Goal: Task Accomplishment & Management: Manage account settings

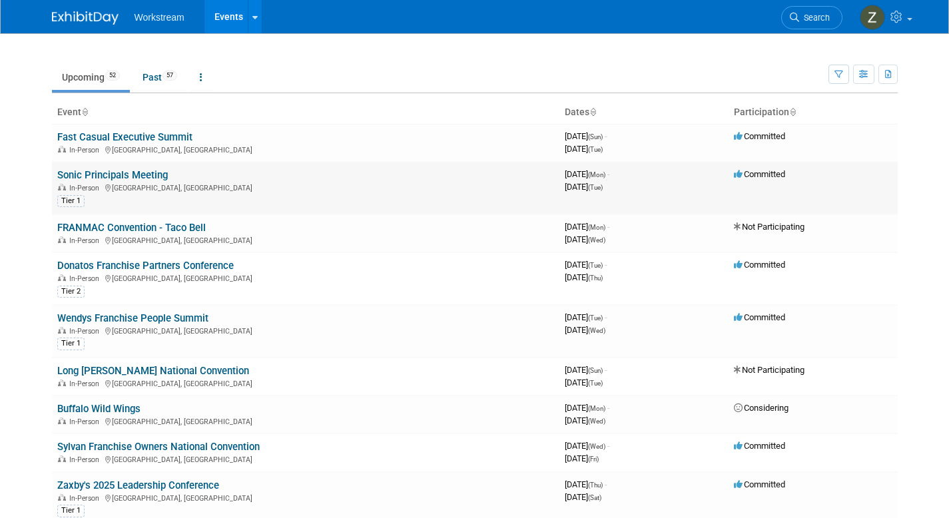
scroll to position [144, 0]
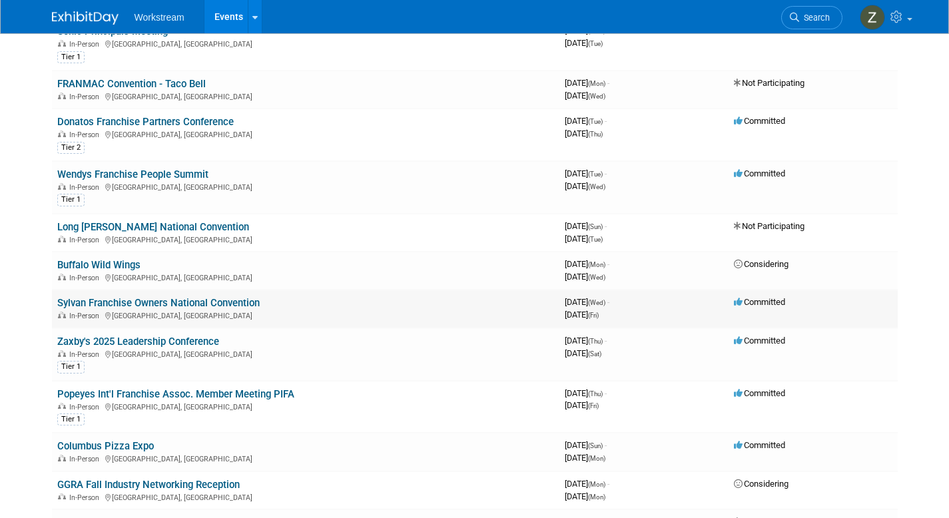
click at [164, 304] on link "Sylvan Franchise Owners National Convention" at bounding box center [158, 303] width 203 height 12
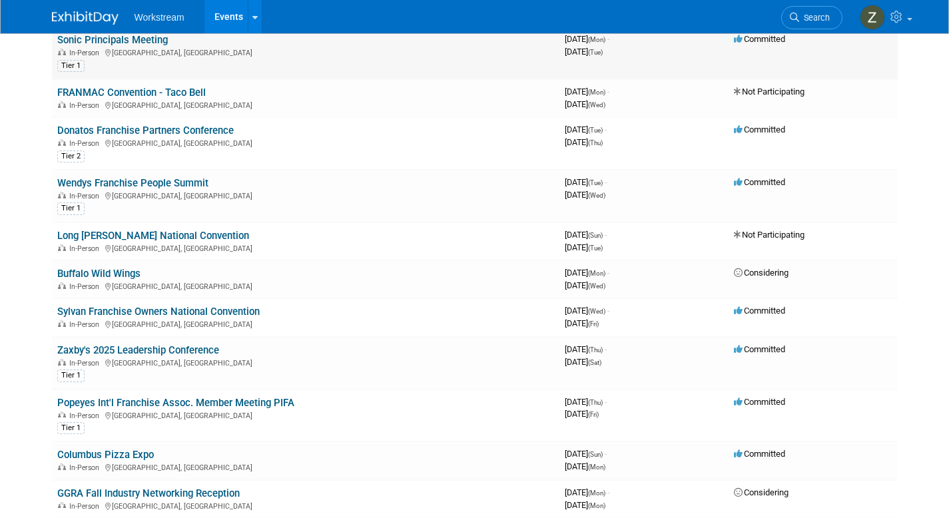
scroll to position [134, 0]
drag, startPoint x: 226, startPoint y: 354, endPoint x: 56, endPoint y: 356, distance: 169.9
click at [56, 356] on td "Zaxby's 2025 Leadership Conference In-Person Phoenix, AZ Tier 1" at bounding box center [306, 364] width 508 height 53
copy link "Zaxby's 2025 Leadership Conference"
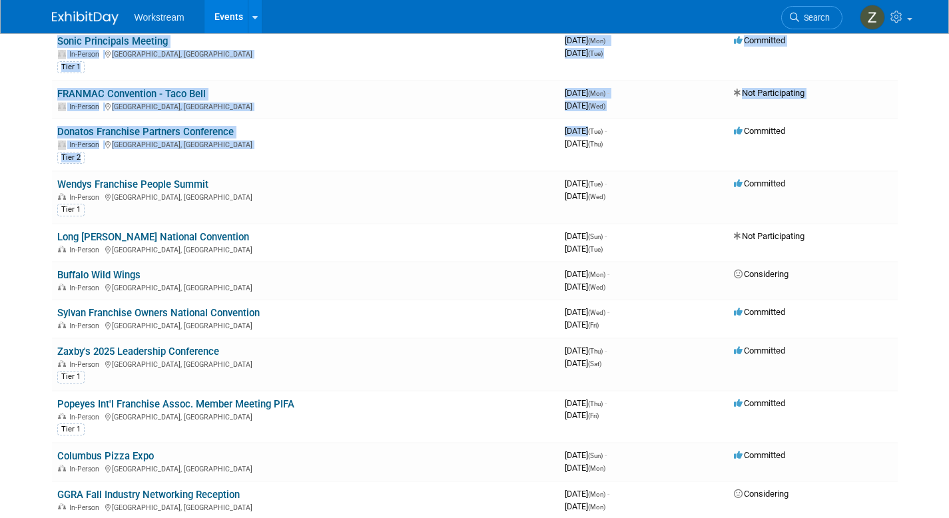
drag, startPoint x: 592, startPoint y: 135, endPoint x: 1348, endPoint y: 275, distance: 769.8
click at [949, 275] on html "Workstream Events Recently Viewed Events: Marcos Pizza Franchise Convention Arl…" at bounding box center [474, 125] width 949 height 518
click at [941, 171] on body "Workstream Events Recently Viewed Events: Marcos Pizza Franchise Convention Arl…" at bounding box center [474, 125] width 949 height 518
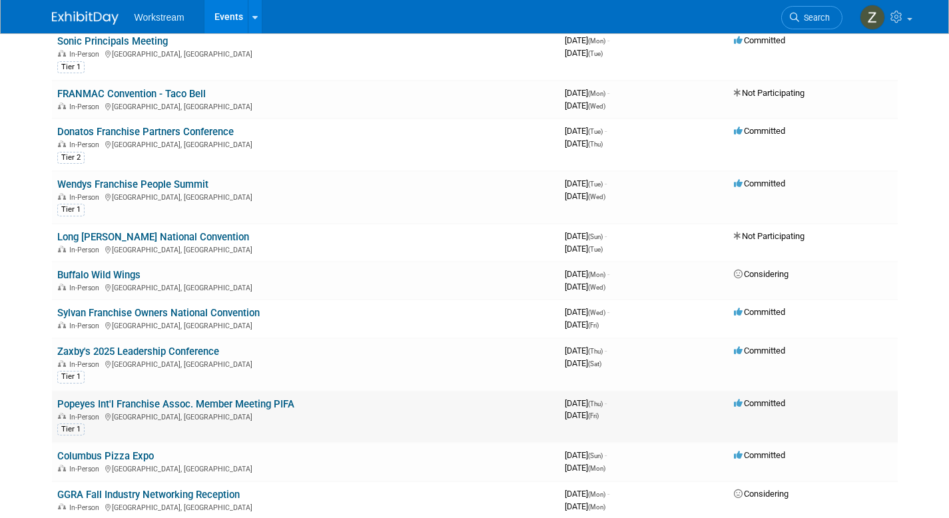
drag, startPoint x: 216, startPoint y: 400, endPoint x: 207, endPoint y: 401, distance: 9.4
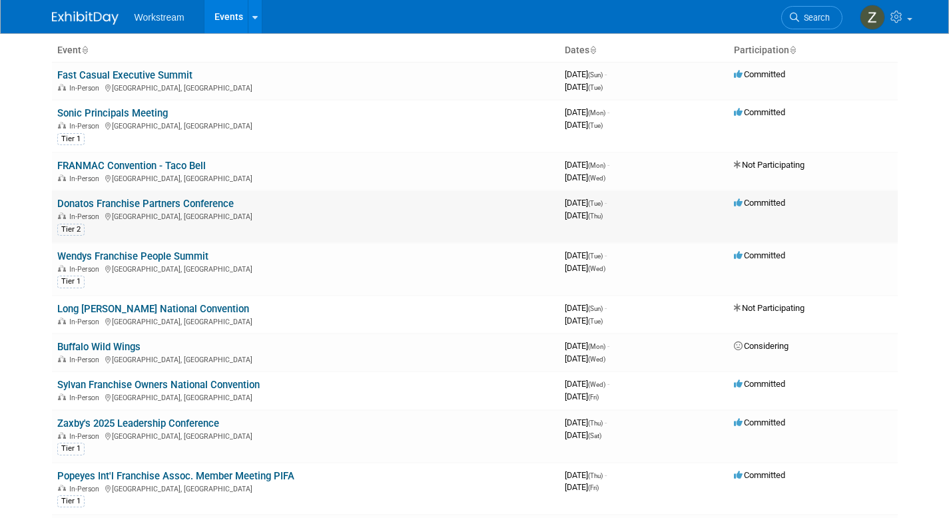
scroll to position [68, 0]
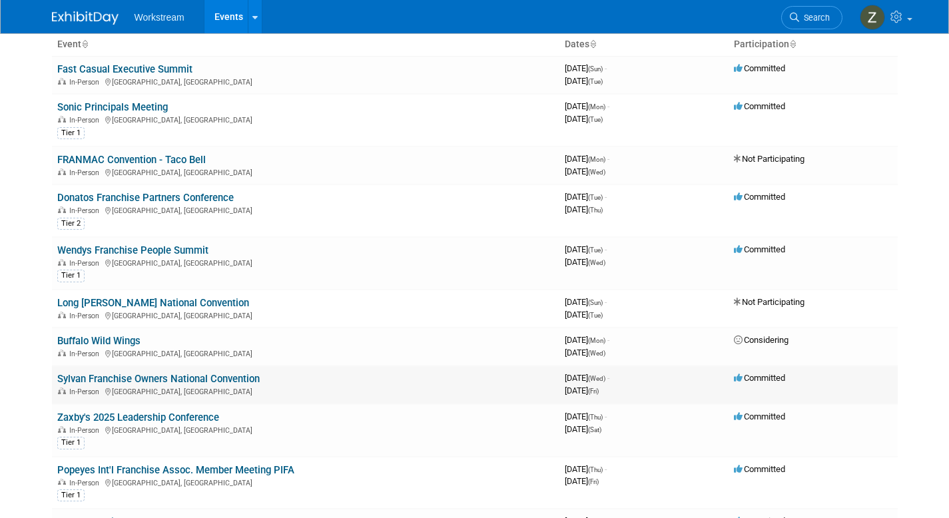
click at [159, 374] on link "Sylvan Franchise Owners National Convention" at bounding box center [158, 379] width 203 height 12
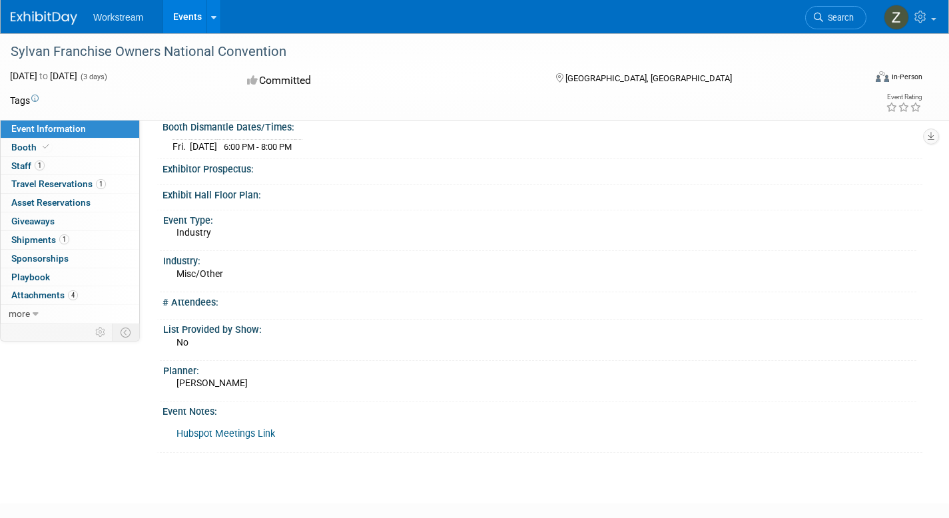
scroll to position [212, 0]
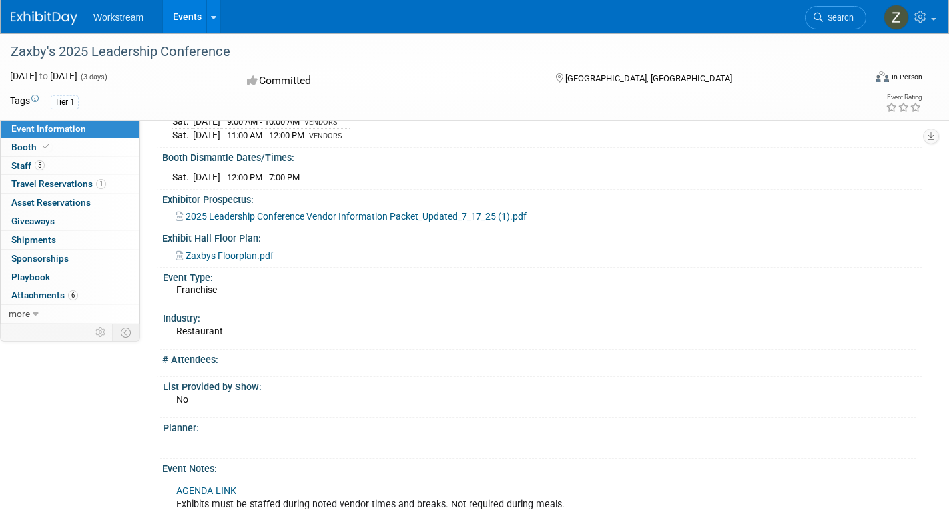
scroll to position [306, 0]
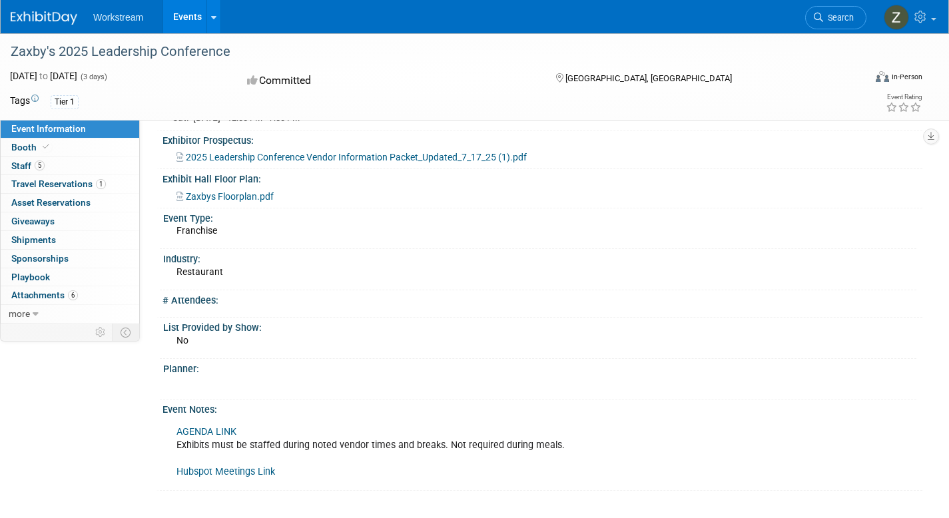
click at [113, 54] on div "Zaxby's 2025 Leadership Conference" at bounding box center [425, 52] width 839 height 24
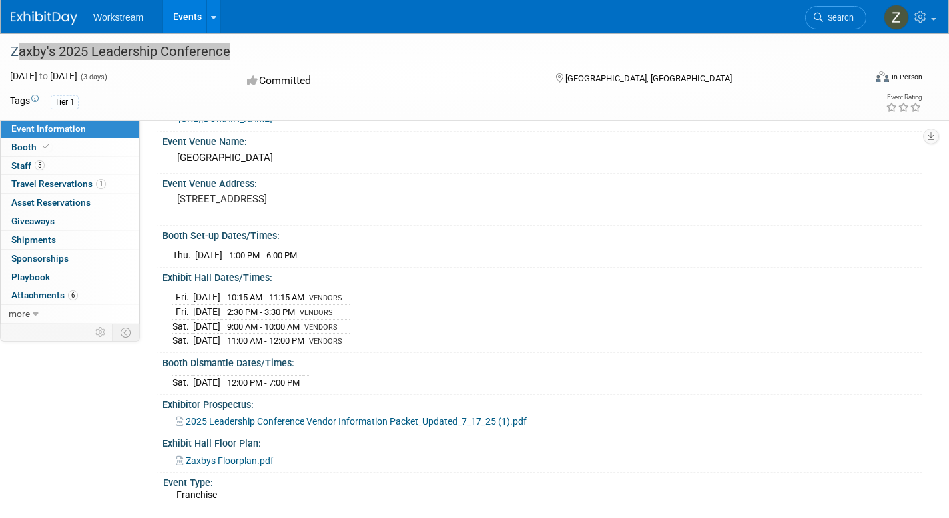
scroll to position [0, 0]
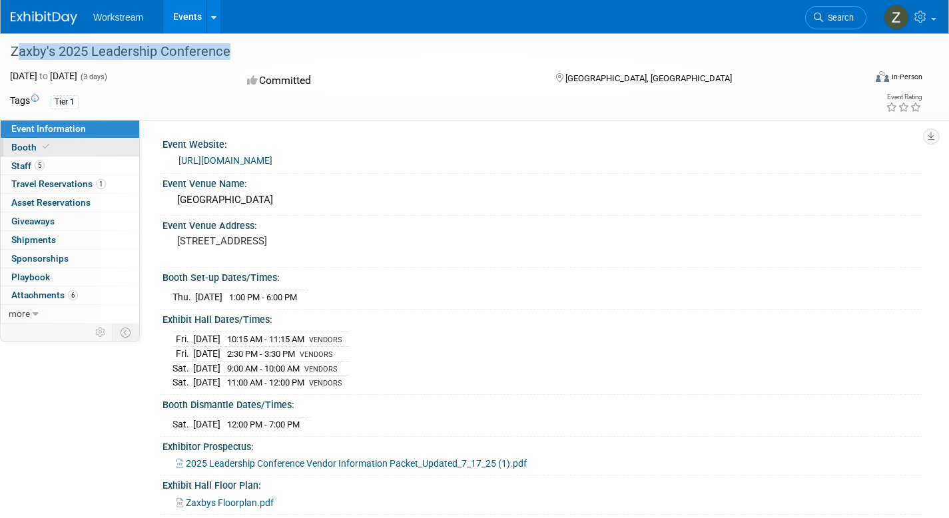
click at [73, 144] on link "Booth" at bounding box center [70, 148] width 139 height 18
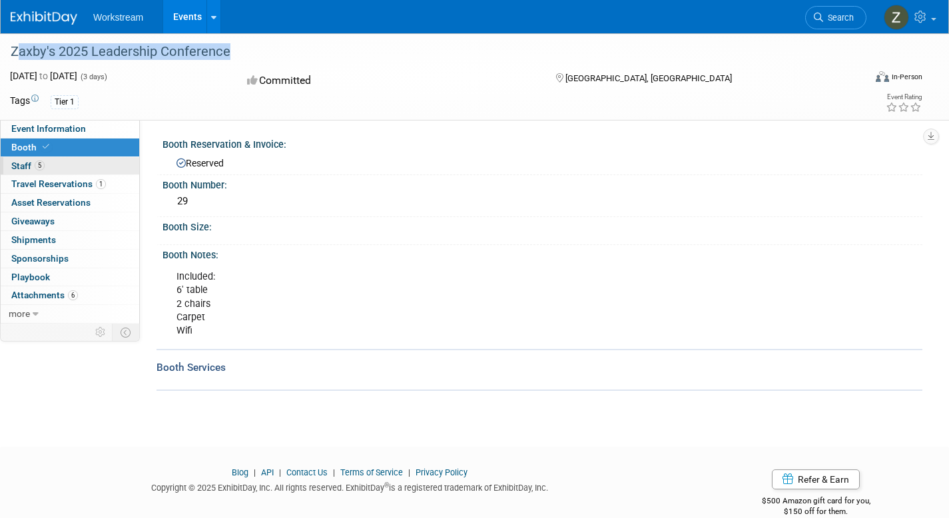
click at [69, 171] on link "5 Staff 5" at bounding box center [70, 166] width 139 height 18
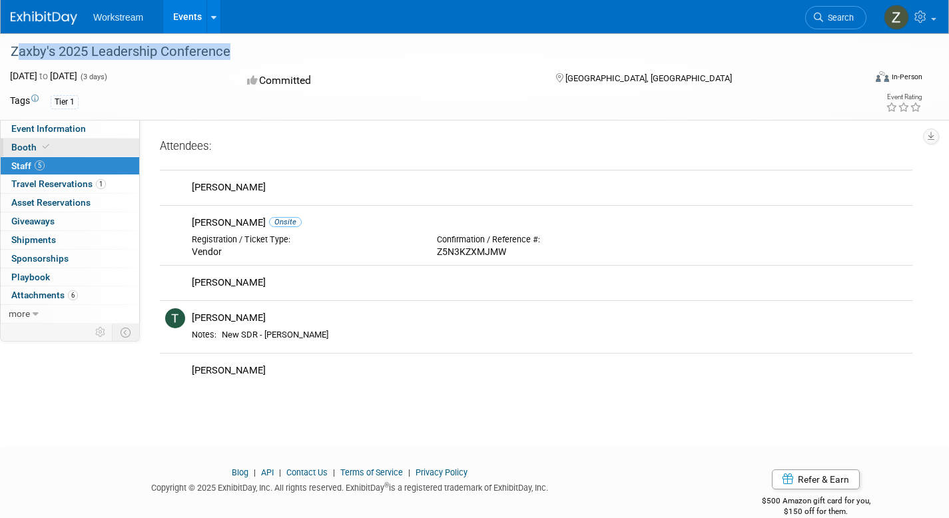
click at [79, 149] on link "Booth" at bounding box center [70, 148] width 139 height 18
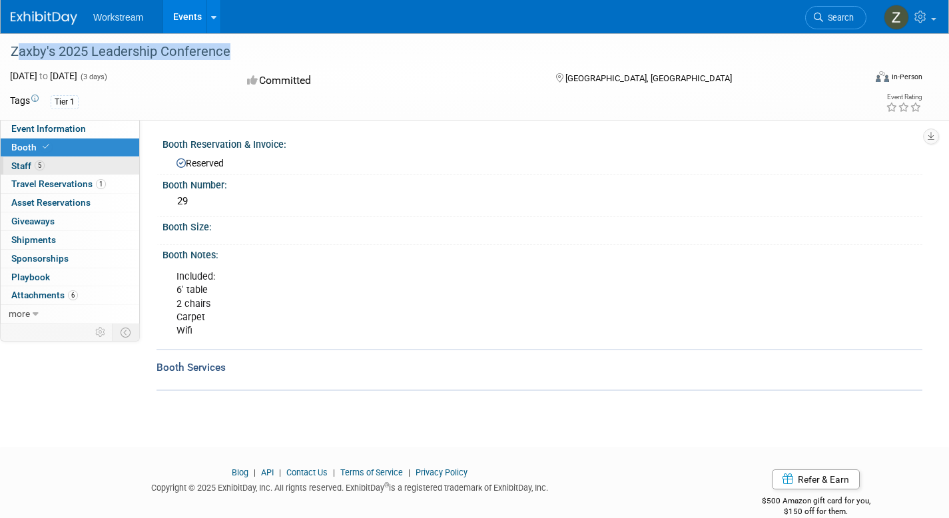
click at [83, 167] on link "5 Staff 5" at bounding box center [70, 166] width 139 height 18
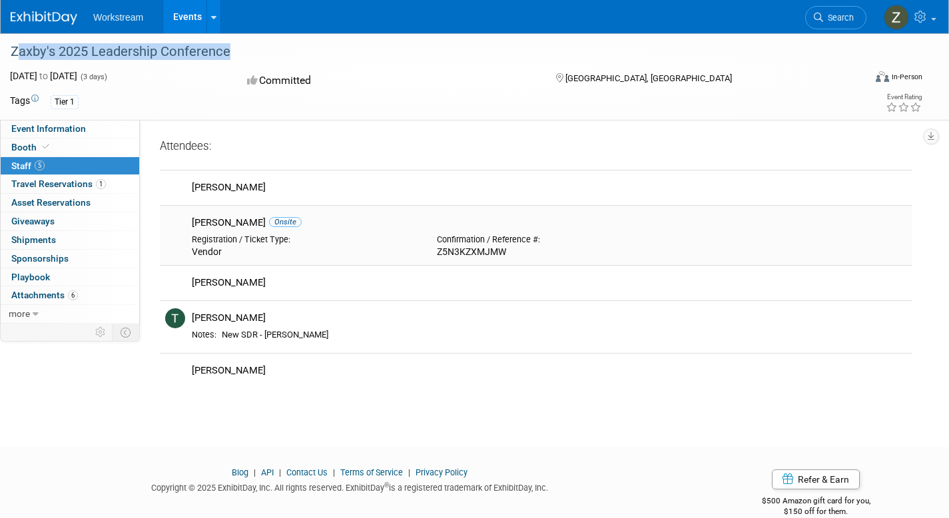
drag, startPoint x: 192, startPoint y: 223, endPoint x: 267, endPoint y: 227, distance: 75.4
click at [267, 227] on div "Benjamin Guyaux Onsite" at bounding box center [550, 223] width 716 height 13
copy div "Benjamin Guyaux"
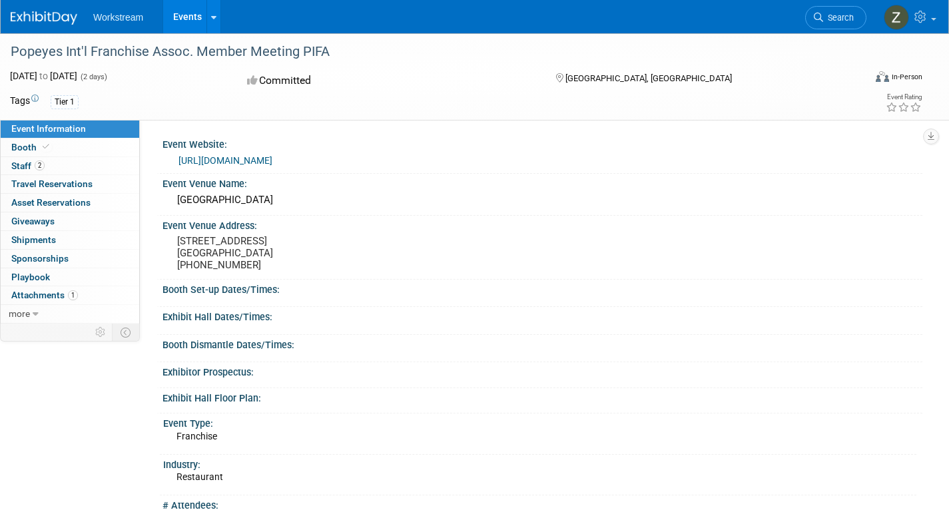
click at [239, 53] on div "Popeyes Int'l Franchise Assoc. Member Meeting PIFA" at bounding box center [425, 52] width 839 height 24
click at [334, 49] on div "Popeyes Int'l Franchise Assoc. Member Meeting PIFA" at bounding box center [425, 52] width 839 height 24
click at [316, 49] on div "Popeyes Int'l Franchise Assoc. Member Meeting PIFA" at bounding box center [425, 52] width 839 height 24
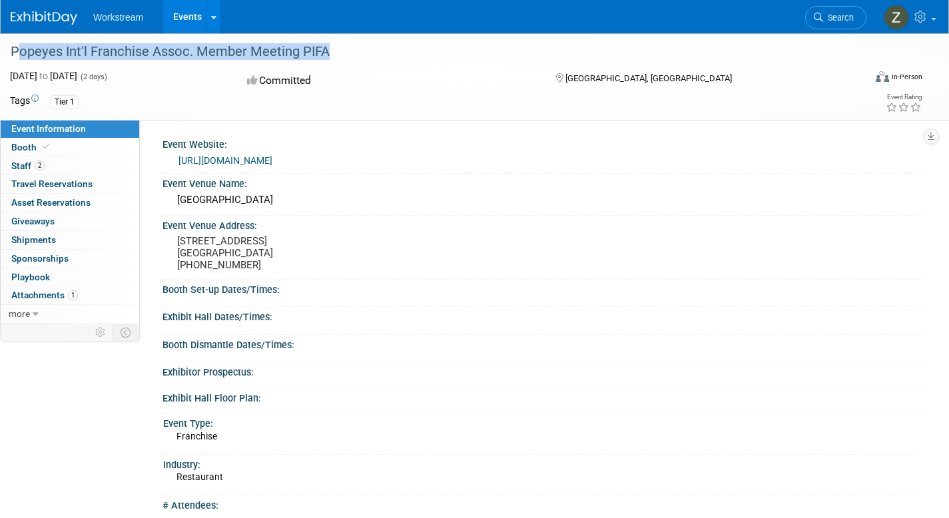
click at [316, 49] on div "Popeyes Int'l Franchise Assoc. Member Meeting PIFA" at bounding box center [425, 52] width 839 height 24
click at [318, 51] on div "Popeyes Int'l Franchise Assoc. Member Meeting PIFA" at bounding box center [425, 52] width 839 height 24
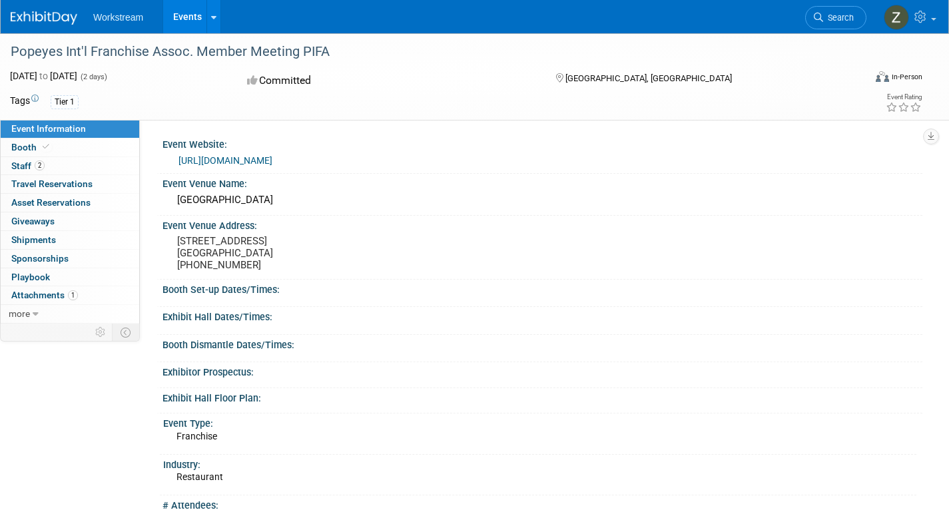
click at [318, 51] on div "Popeyes Int'l Franchise Assoc. Member Meeting PIFA" at bounding box center [425, 52] width 839 height 24
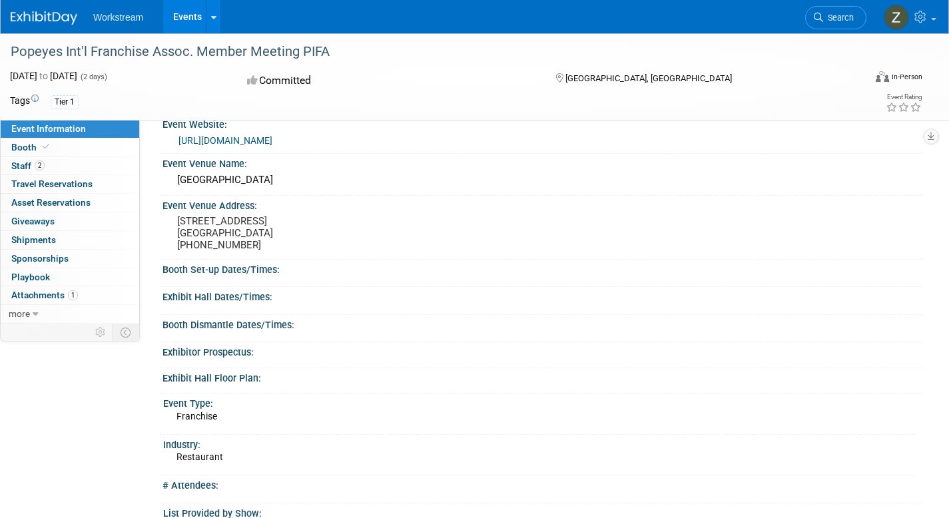
scroll to position [23, 0]
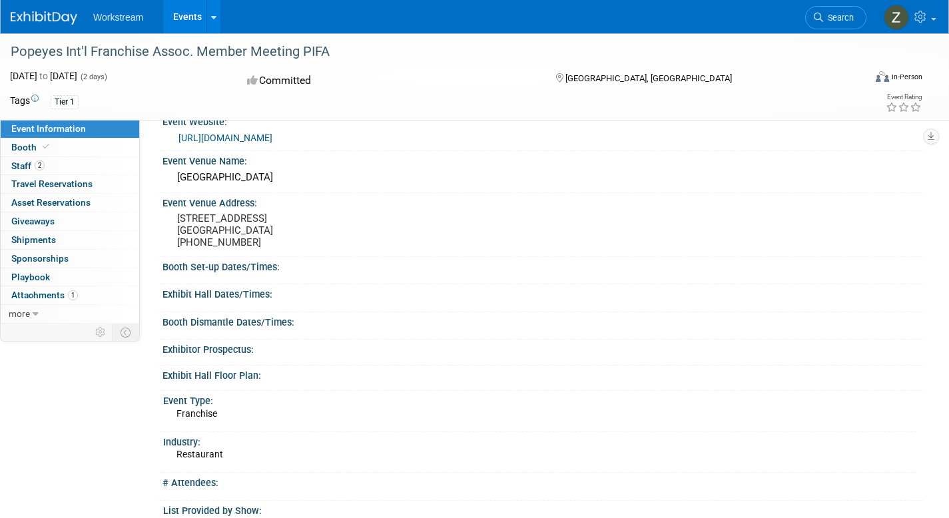
click at [269, 53] on div "Popeyes Int'l Franchise Assoc. Member Meeting PIFA" at bounding box center [425, 52] width 839 height 24
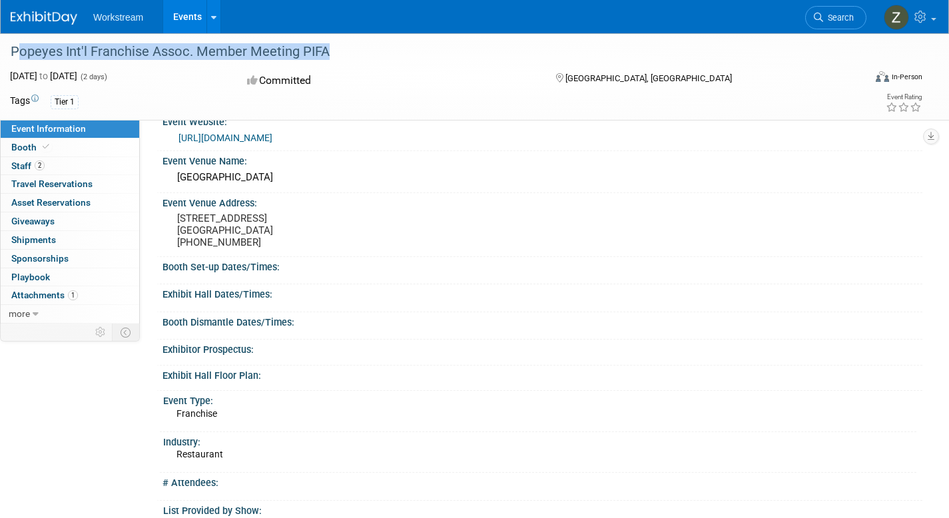
click at [269, 53] on div "Popeyes Int'l Franchise Assoc. Member Meeting PIFA" at bounding box center [425, 52] width 839 height 24
copy div "Popeyes Int'l Franchise Assoc. Member Meeting PIFA"
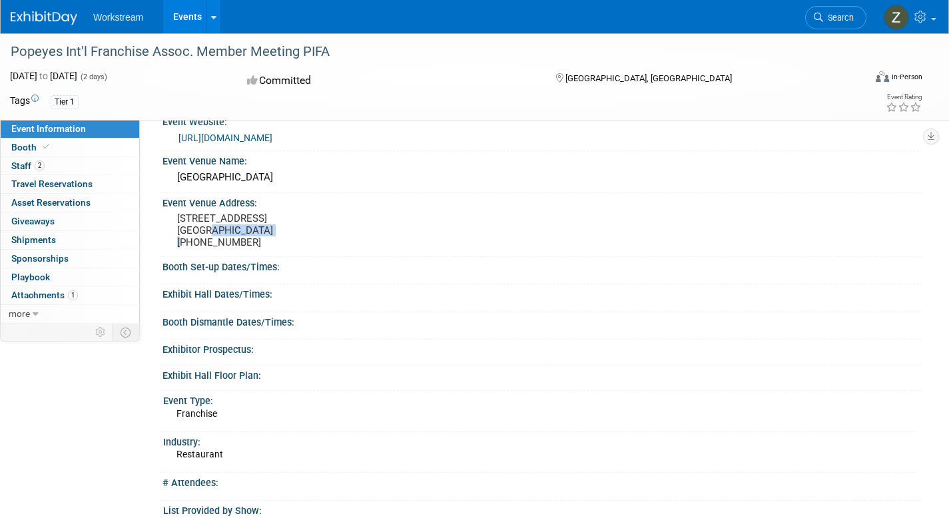
drag, startPoint x: 176, startPoint y: 230, endPoint x: 239, endPoint y: 231, distance: 63.3
click at [239, 231] on div "3600 S Las Vegas Blvd. Las Vegas, NV 89109 888-987-6667" at bounding box center [321, 230] width 296 height 43
copy pre "[GEOGRAPHIC_DATA], [GEOGRAPHIC_DATA]"
click at [69, 149] on link "Booth" at bounding box center [70, 148] width 139 height 18
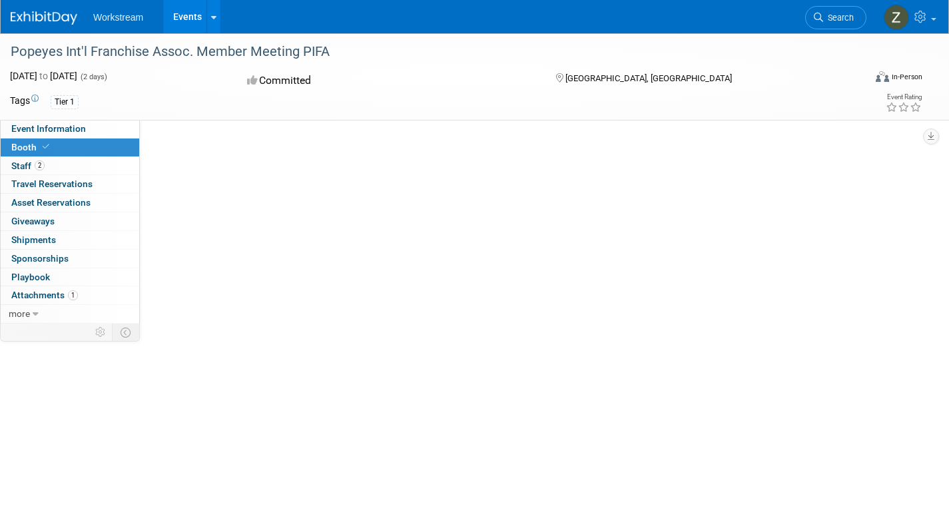
scroll to position [0, 0]
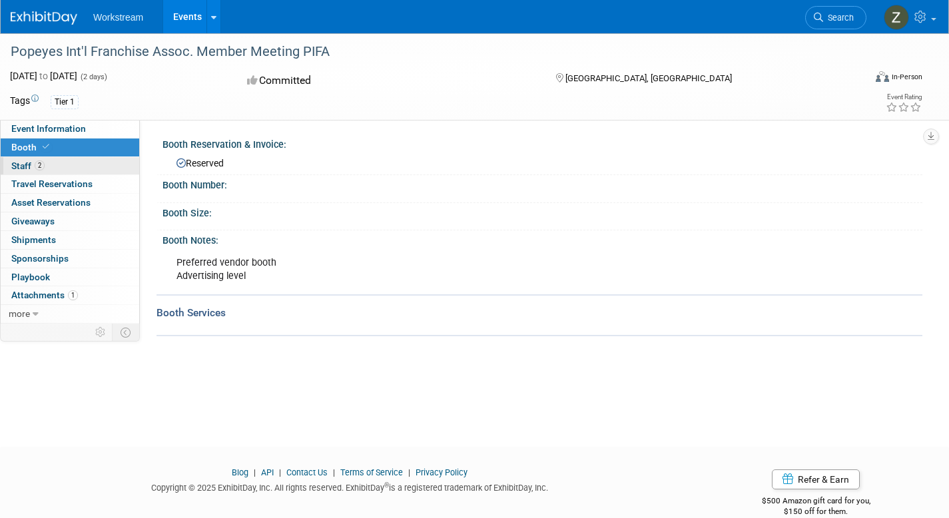
click at [102, 168] on link "2 Staff 2" at bounding box center [70, 166] width 139 height 18
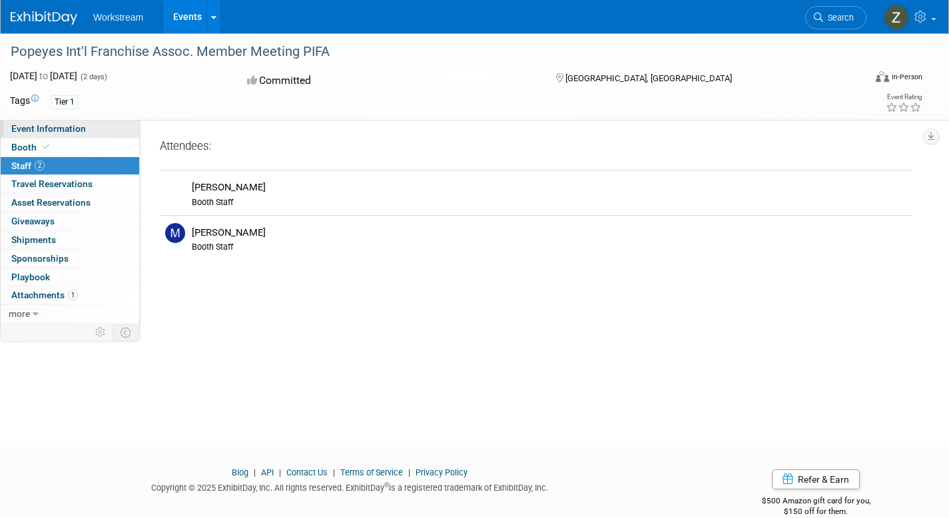
click at [95, 129] on link "Event Information" at bounding box center [70, 129] width 139 height 18
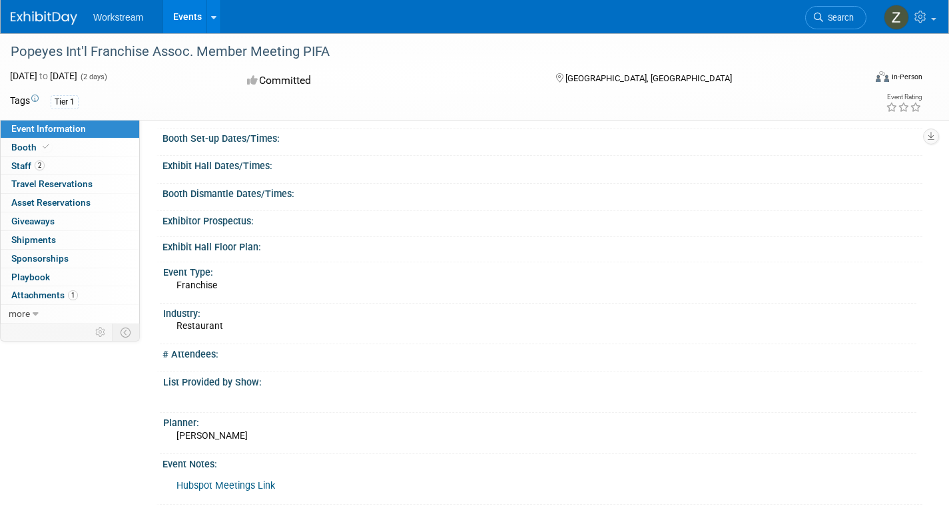
scroll to position [213, 0]
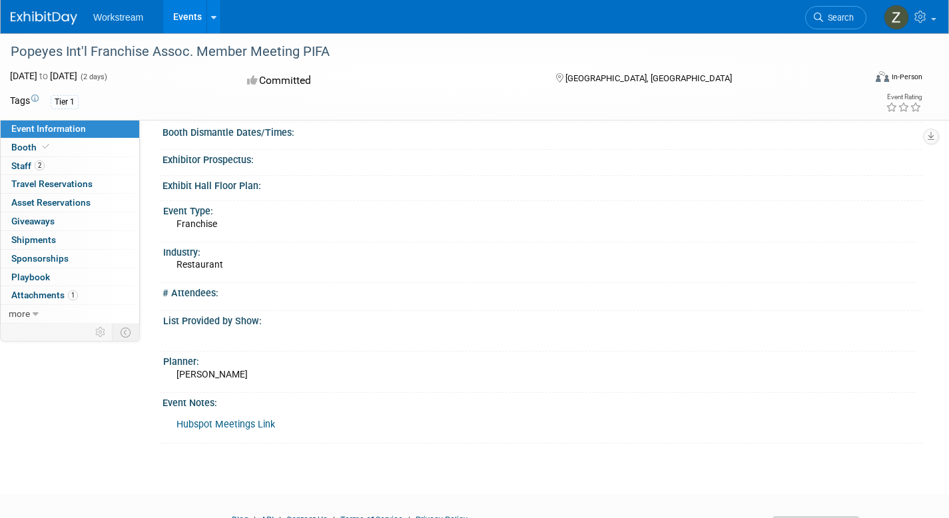
click at [197, 13] on link "Events" at bounding box center [187, 16] width 49 height 33
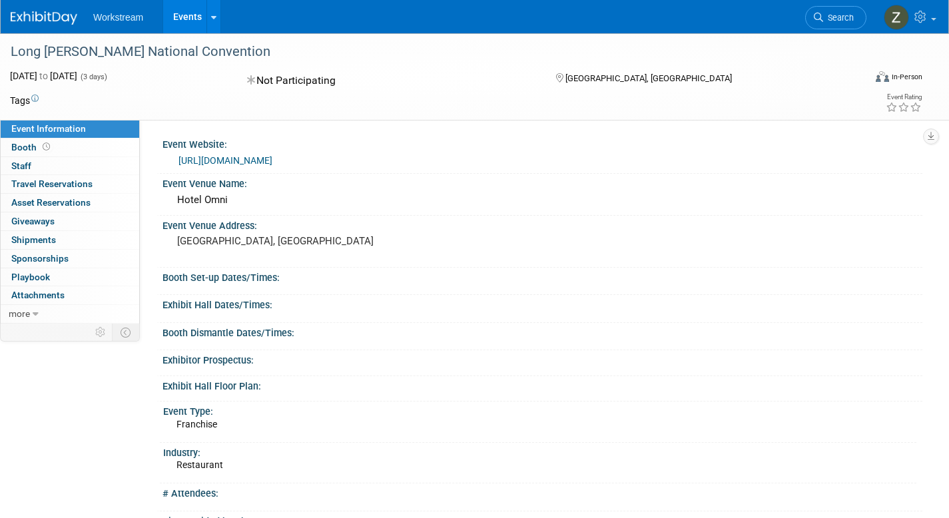
click at [201, 54] on div "Long [PERSON_NAME] National Convention" at bounding box center [425, 52] width 839 height 24
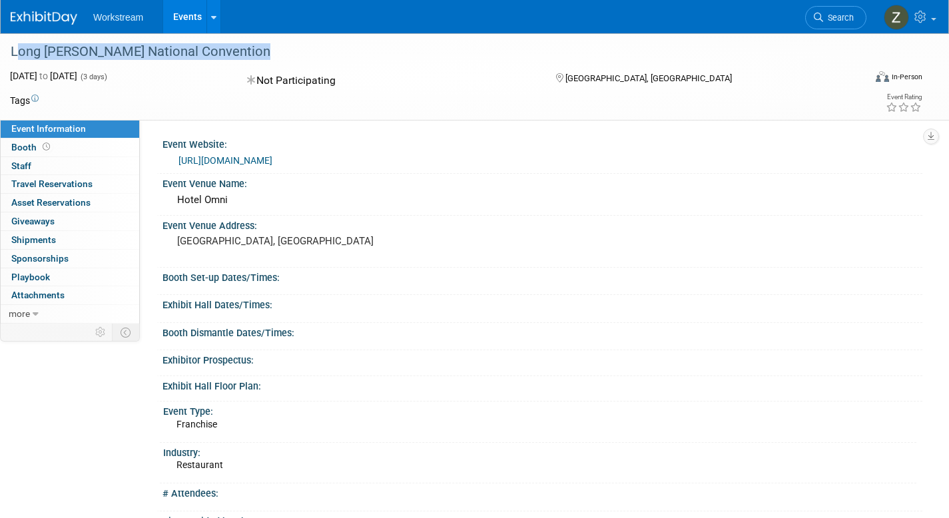
click at [201, 54] on div "Long [PERSON_NAME] National Convention" at bounding box center [425, 52] width 839 height 24
copy div "Long [PERSON_NAME] National Convention"
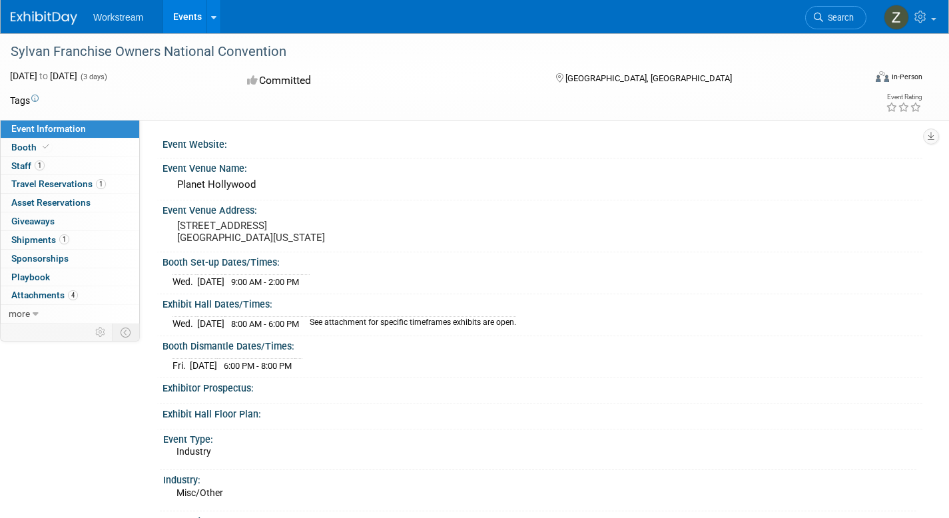
click at [211, 51] on div "Sylvan Franchise Owners National Convention" at bounding box center [425, 52] width 839 height 24
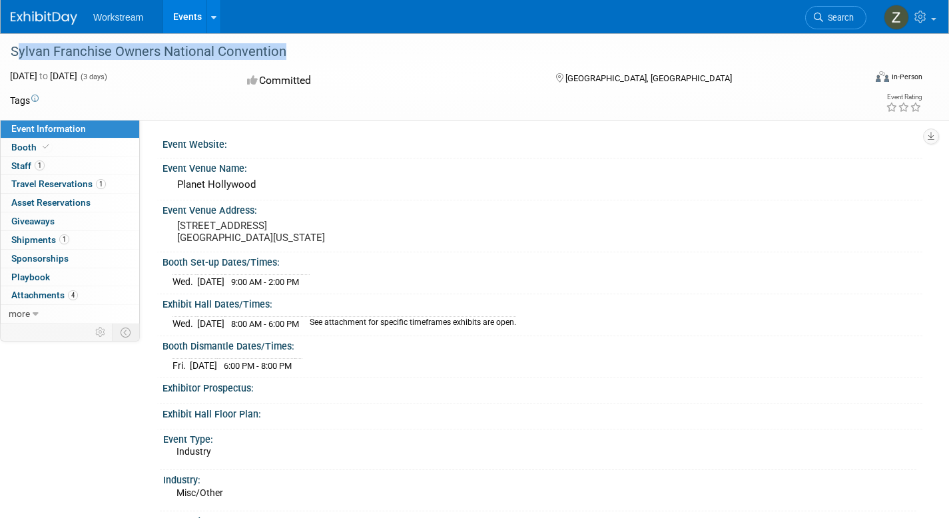
click at [211, 51] on div "Sylvan Franchise Owners National Convention" at bounding box center [425, 52] width 839 height 24
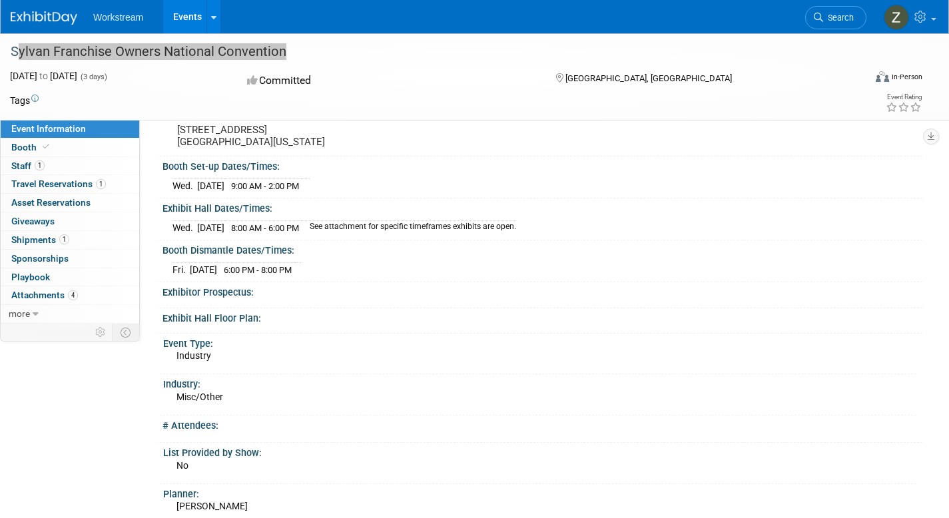
scroll to position [294, 0]
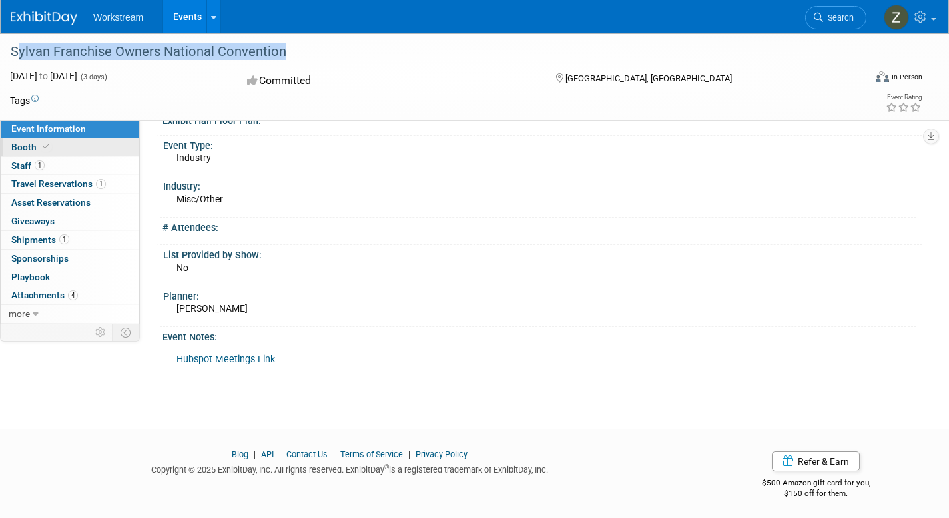
click at [110, 150] on link "Booth" at bounding box center [70, 148] width 139 height 18
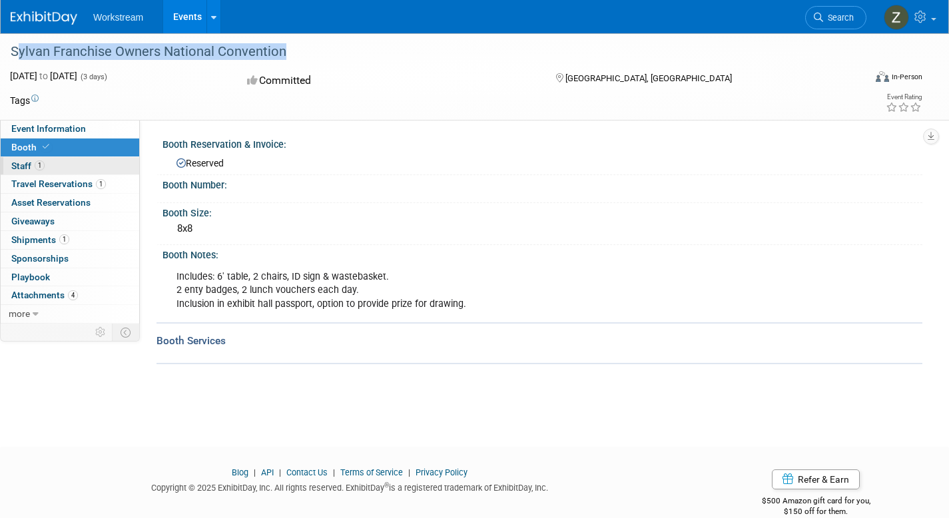
click at [67, 163] on link "1 Staff 1" at bounding box center [70, 166] width 139 height 18
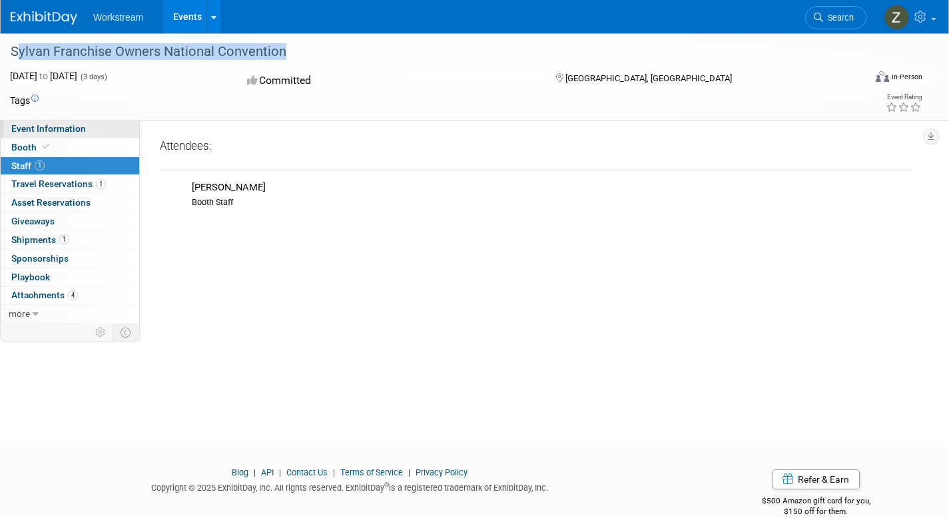
click at [97, 126] on link "Event Information" at bounding box center [70, 129] width 139 height 18
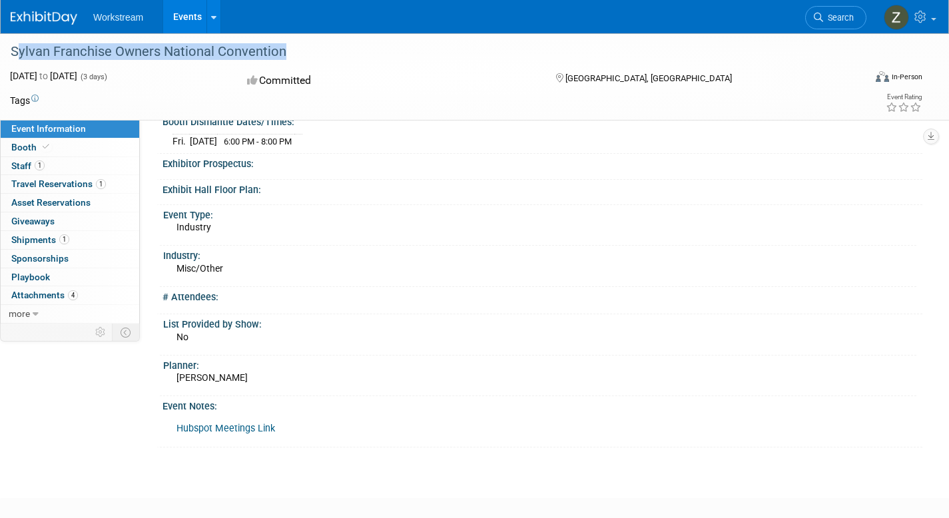
scroll to position [231, 0]
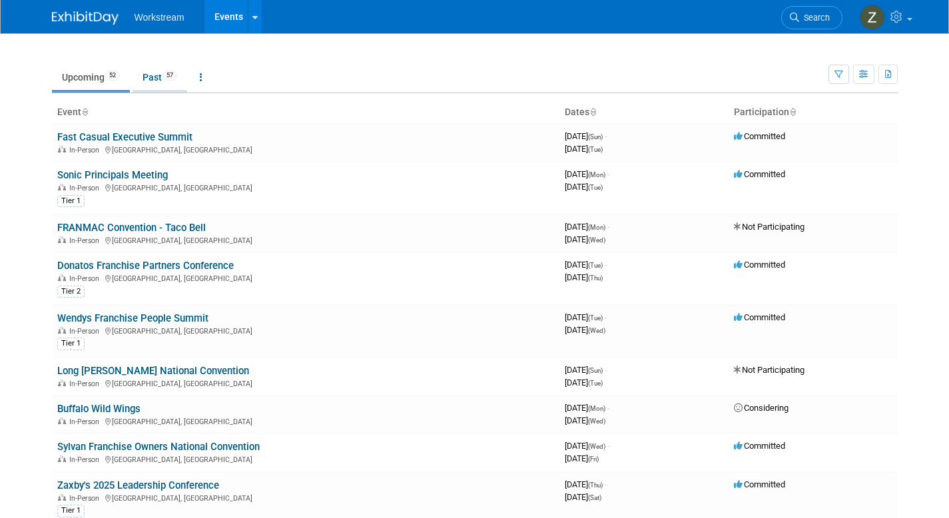
click at [161, 77] on link "Past 57" at bounding box center [160, 77] width 55 height 25
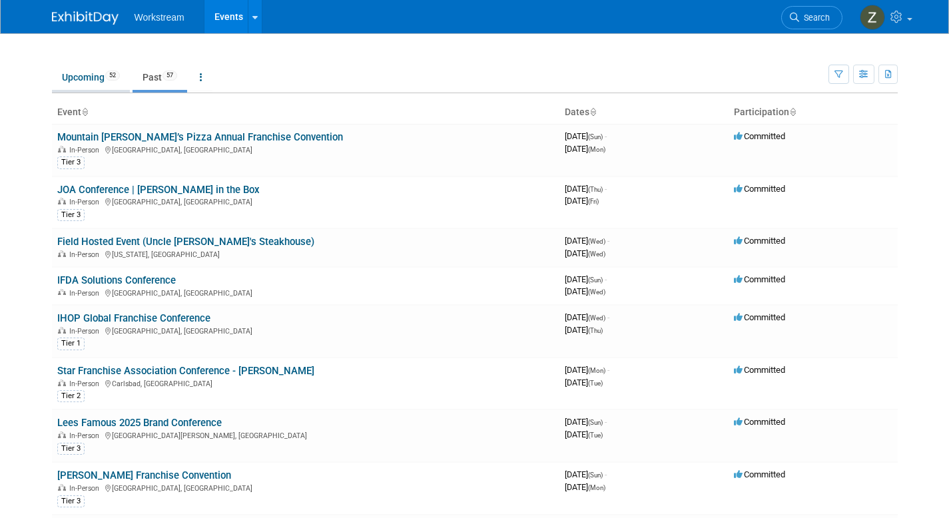
click at [83, 83] on link "Upcoming 52" at bounding box center [91, 77] width 78 height 25
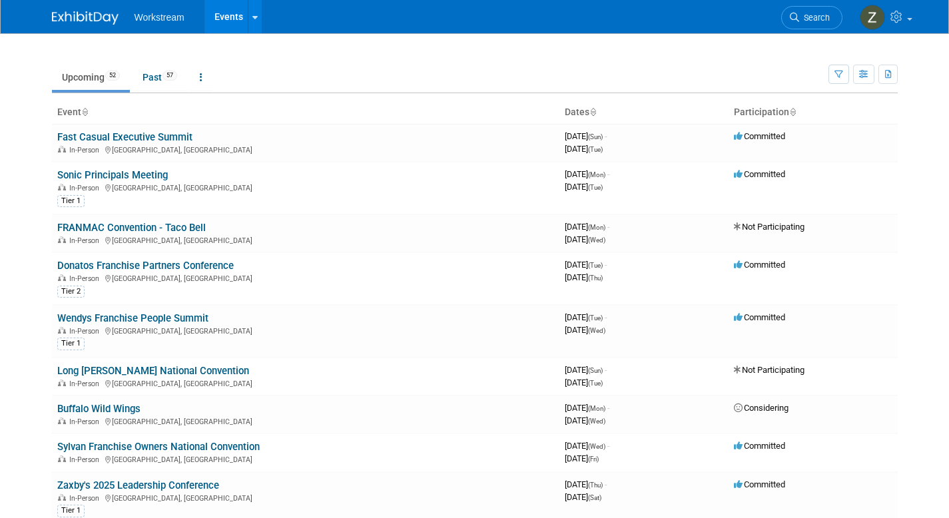
click at [790, 111] on icon at bounding box center [792, 113] width 7 height 9
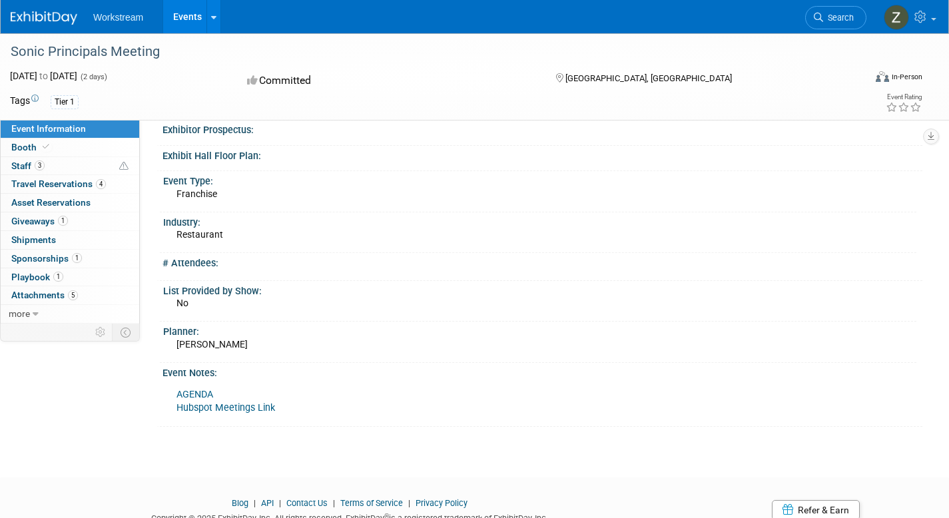
scroll to position [283, 0]
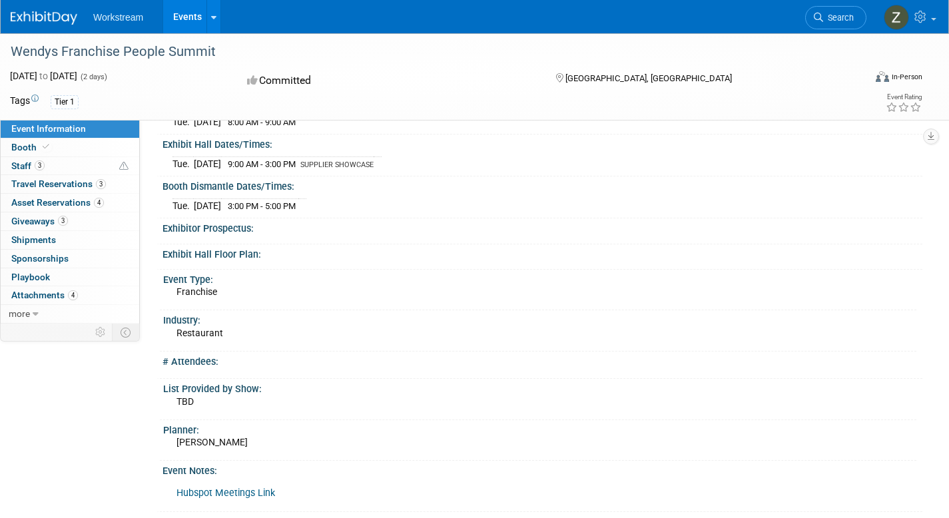
scroll to position [312, 0]
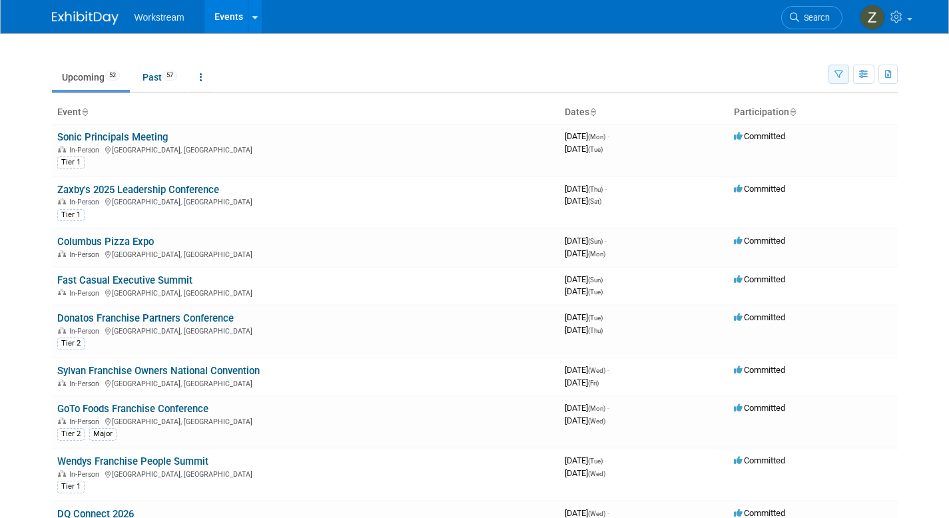
click at [839, 71] on icon "button" at bounding box center [839, 75] width 9 height 9
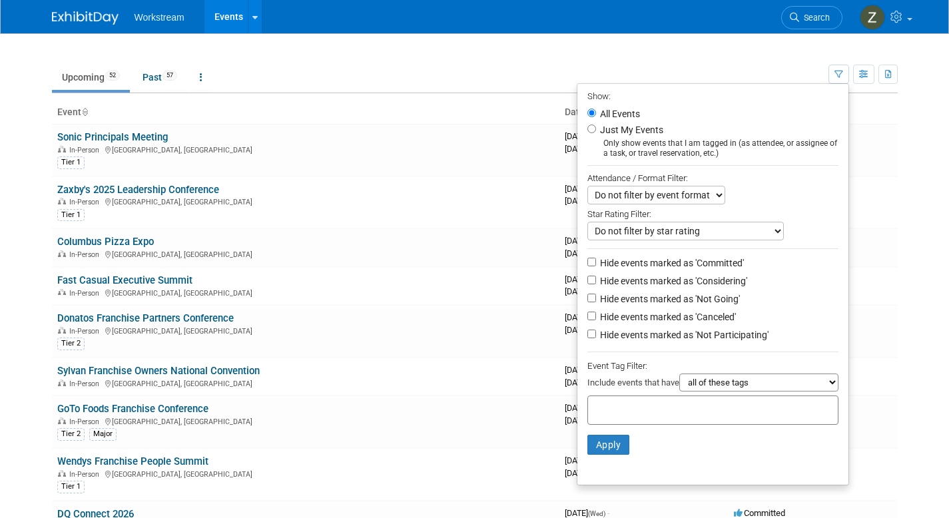
click at [656, 280] on label "Hide events marked as 'Considering'" at bounding box center [673, 280] width 150 height 13
click at [596, 280] on input "Hide events marked as 'Considering'" at bounding box center [592, 280] width 9 height 9
checkbox input "true"
click at [658, 304] on label "Hide events marked as 'Not Going'" at bounding box center [669, 298] width 143 height 13
click at [596, 302] on input "Hide events marked as 'Not Going'" at bounding box center [592, 298] width 9 height 9
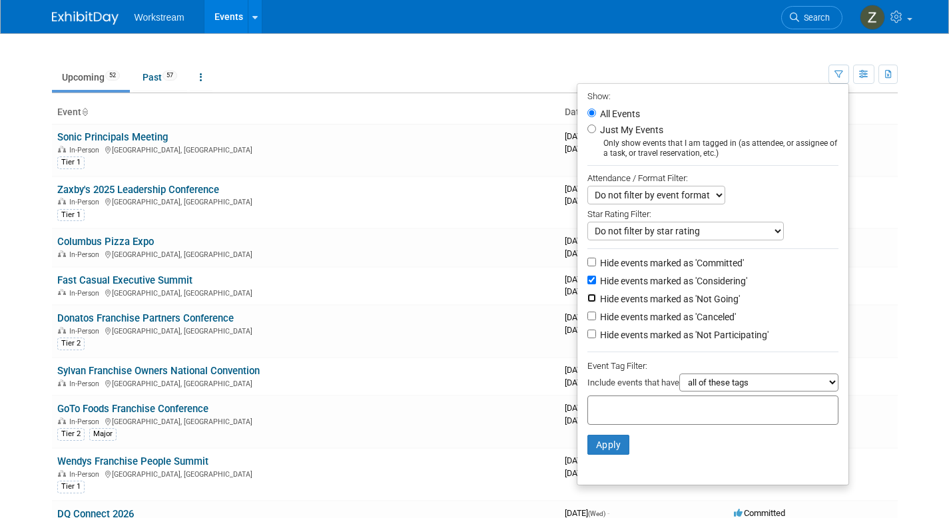
checkbox input "true"
click at [662, 284] on label "Hide events marked as 'Considering'" at bounding box center [673, 280] width 150 height 13
click at [596, 284] on input "Hide events marked as 'Considering'" at bounding box center [592, 280] width 9 height 9
checkbox input "false"
click at [658, 324] on label "Hide events marked as 'Canceled'" at bounding box center [667, 316] width 139 height 13
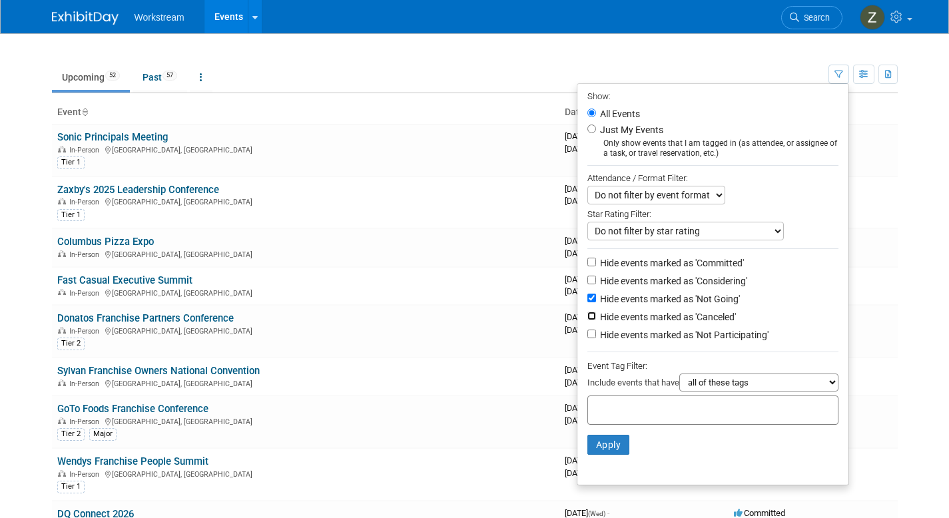
click at [596, 320] on input "Hide events marked as 'Canceled'" at bounding box center [592, 316] width 9 height 9
checkbox input "true"
click at [659, 340] on label "Hide events marked as 'Not Participating'" at bounding box center [683, 334] width 171 height 13
click at [596, 338] on input "Hide events marked as 'Not Participating'" at bounding box center [592, 334] width 9 height 9
checkbox input "true"
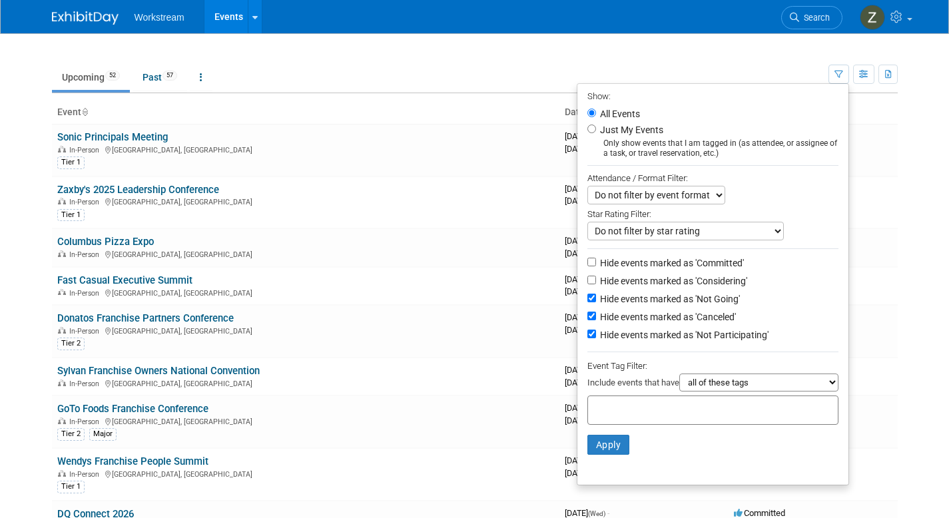
click at [706, 64] on ul "Upcoming 52 Past 57 All Events 109 Past and Upcoming Grouped Annually Events gr…" at bounding box center [440, 78] width 777 height 30
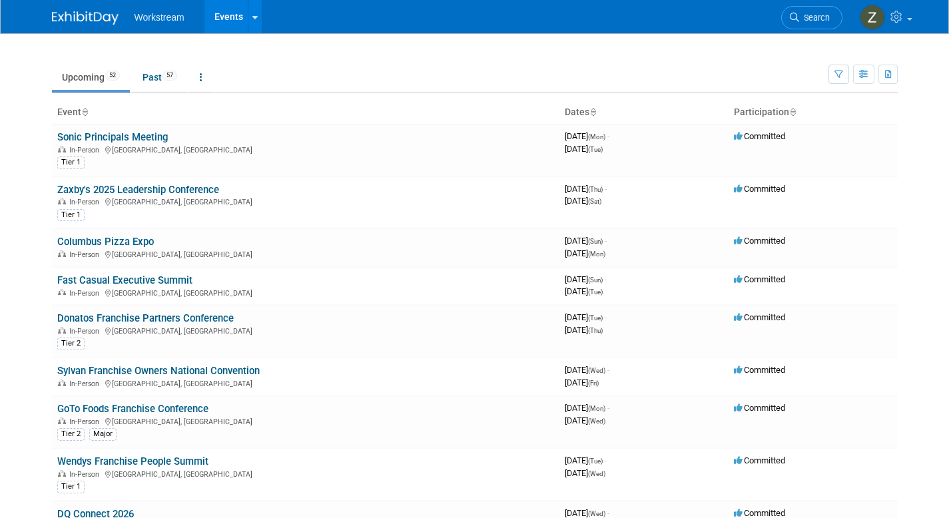
click at [595, 115] on icon at bounding box center [593, 113] width 7 height 9
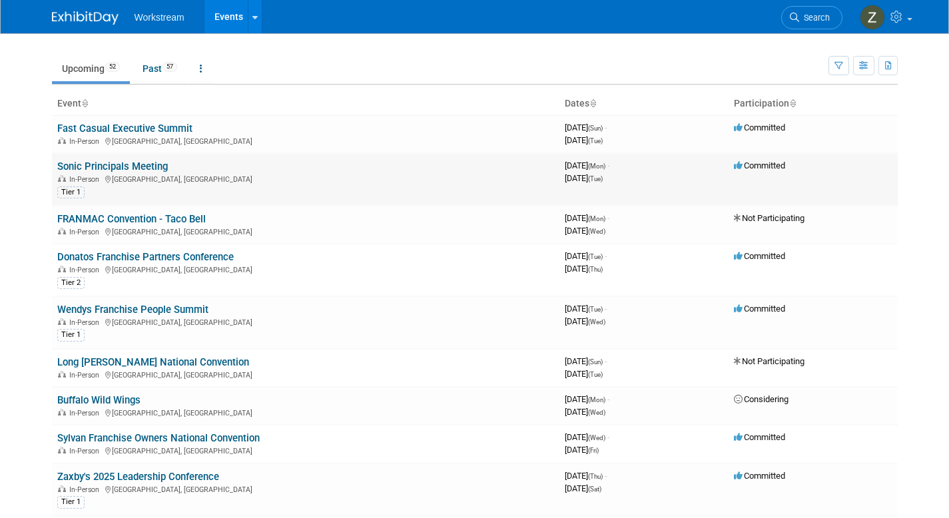
scroll to position [13, 0]
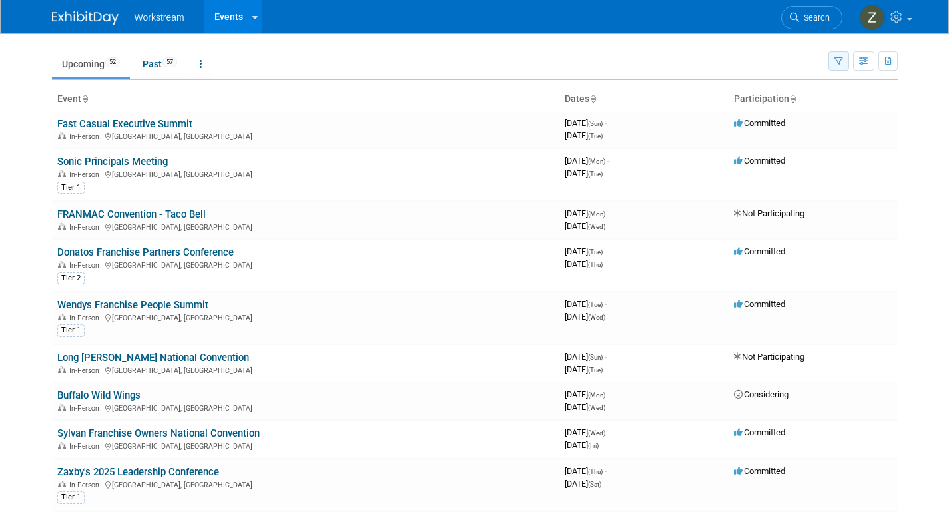
click at [830, 65] on button "button" at bounding box center [839, 60] width 21 height 19
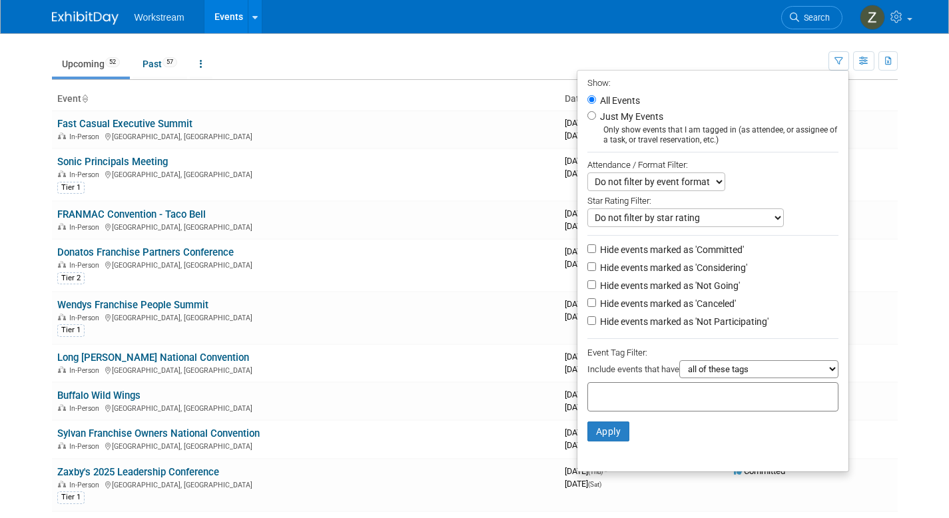
click at [641, 286] on label "Hide events marked as 'Not Going'" at bounding box center [669, 285] width 143 height 13
click at [596, 286] on input "Hide events marked as 'Not Going'" at bounding box center [592, 284] width 9 height 9
checkbox input "true"
click at [646, 309] on label "Hide events marked as 'Canceled'" at bounding box center [667, 303] width 139 height 13
click at [596, 307] on input "Hide events marked as 'Canceled'" at bounding box center [592, 302] width 9 height 9
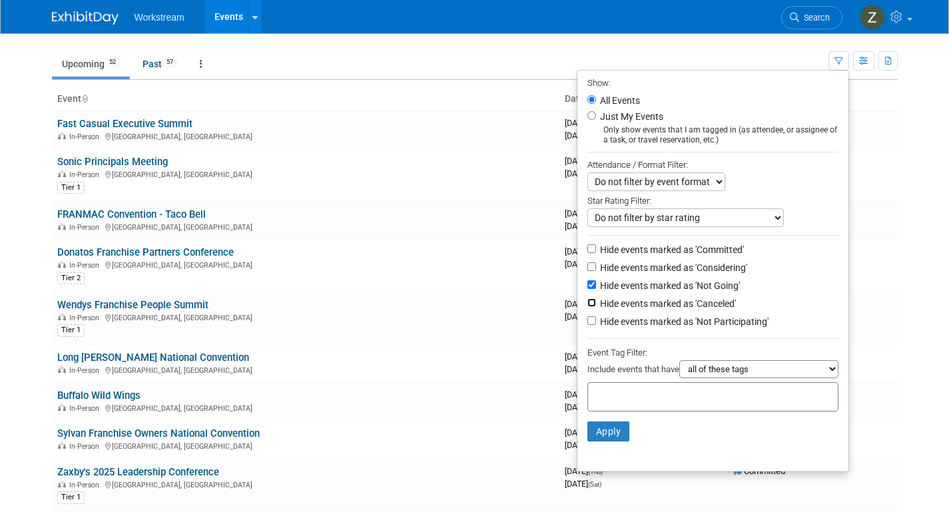
checkbox input "true"
click at [647, 321] on label "Hide events marked as 'Not Participating'" at bounding box center [683, 321] width 171 height 13
click at [596, 321] on input "Hide events marked as 'Not Participating'" at bounding box center [592, 320] width 9 height 9
checkbox input "true"
click at [603, 438] on button "Apply" at bounding box center [609, 432] width 43 height 20
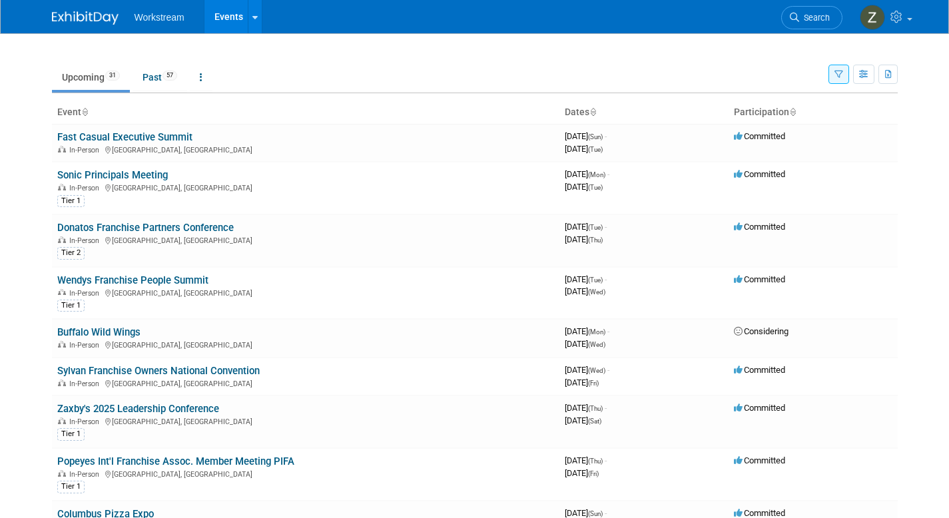
click at [838, 75] on icon "button" at bounding box center [839, 75] width 9 height 9
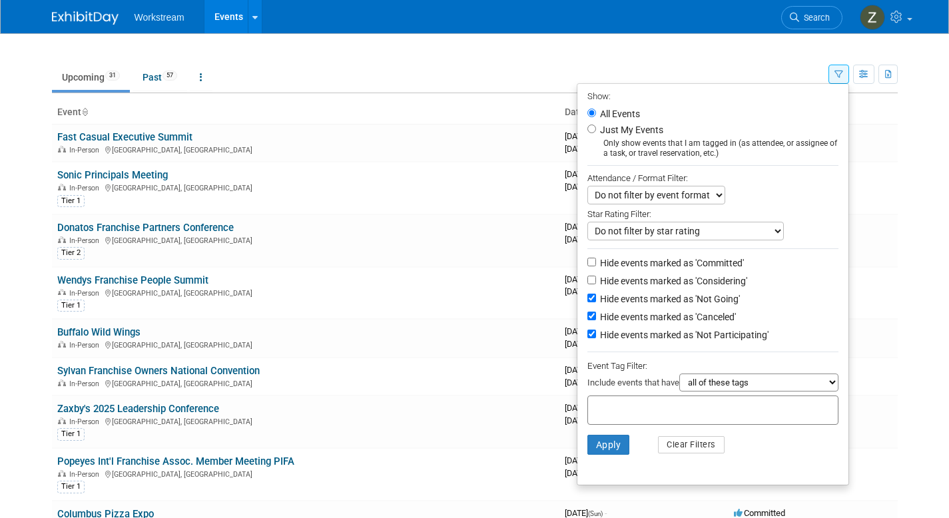
click at [668, 286] on label "Hide events marked as 'Considering'" at bounding box center [673, 280] width 150 height 13
click at [596, 284] on input "Hide events marked as 'Considering'" at bounding box center [592, 280] width 9 height 9
checkbox input "true"
click at [603, 448] on button "Apply" at bounding box center [609, 445] width 43 height 20
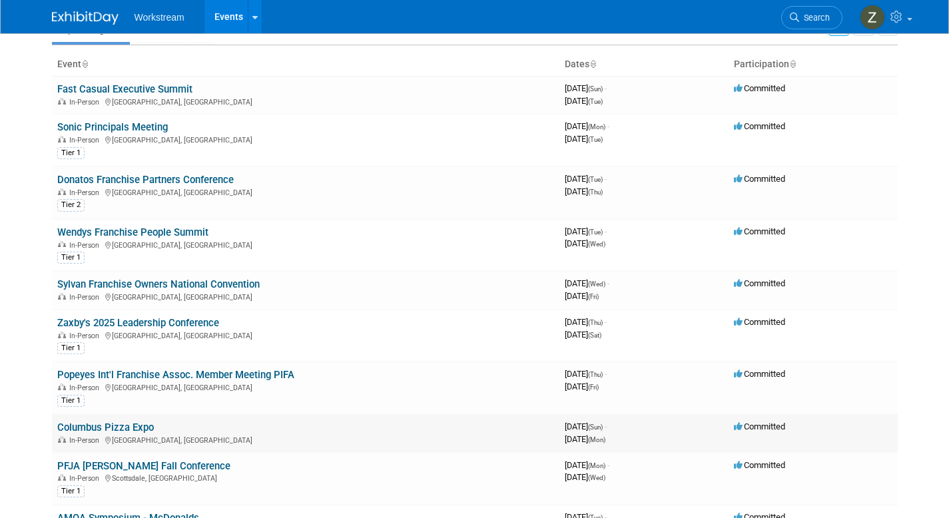
scroll to position [168, 0]
